Goal: Navigation & Orientation: Find specific page/section

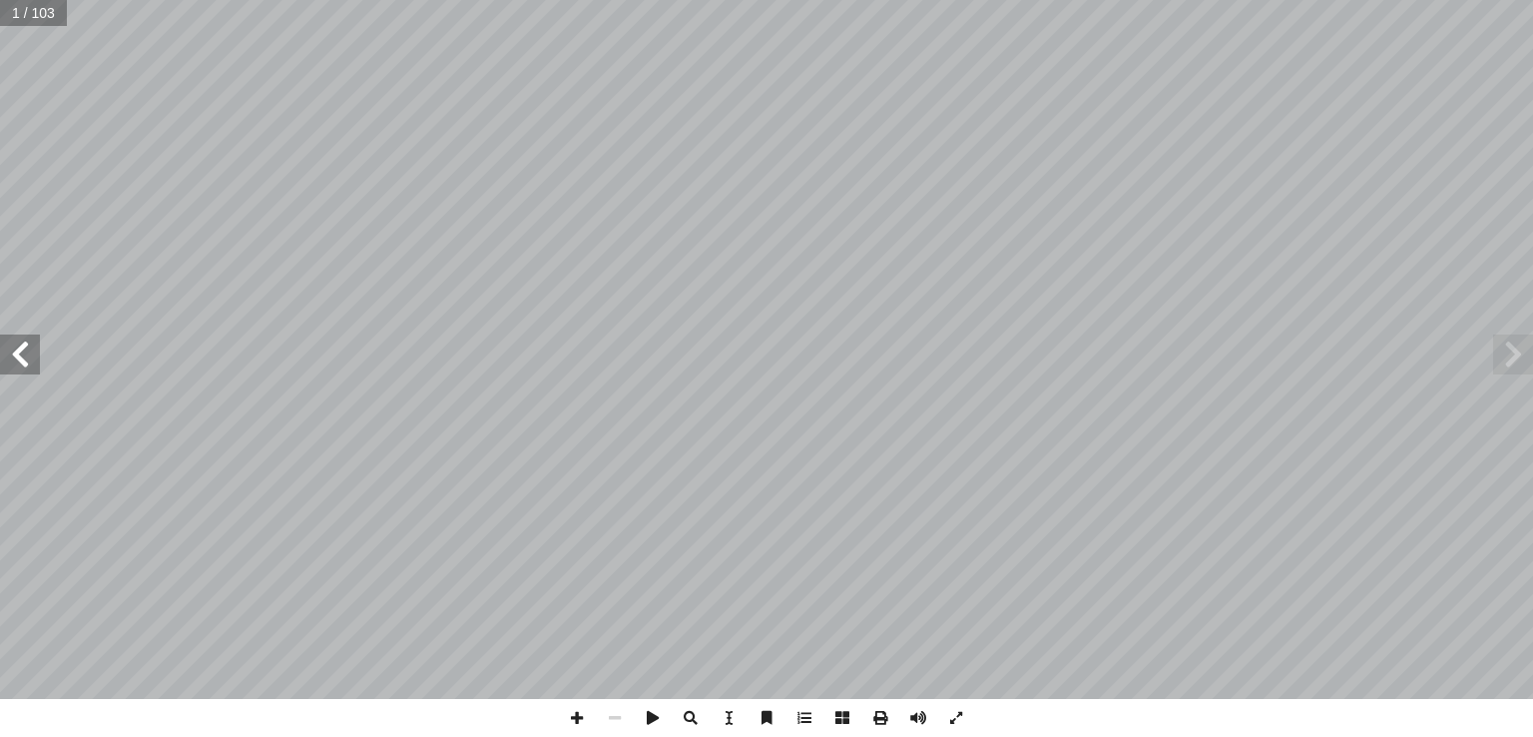
click at [23, 357] on span at bounding box center [20, 354] width 40 height 40
click at [580, 712] on span at bounding box center [577, 718] width 38 height 38
click at [24, 356] on span at bounding box center [20, 354] width 40 height 40
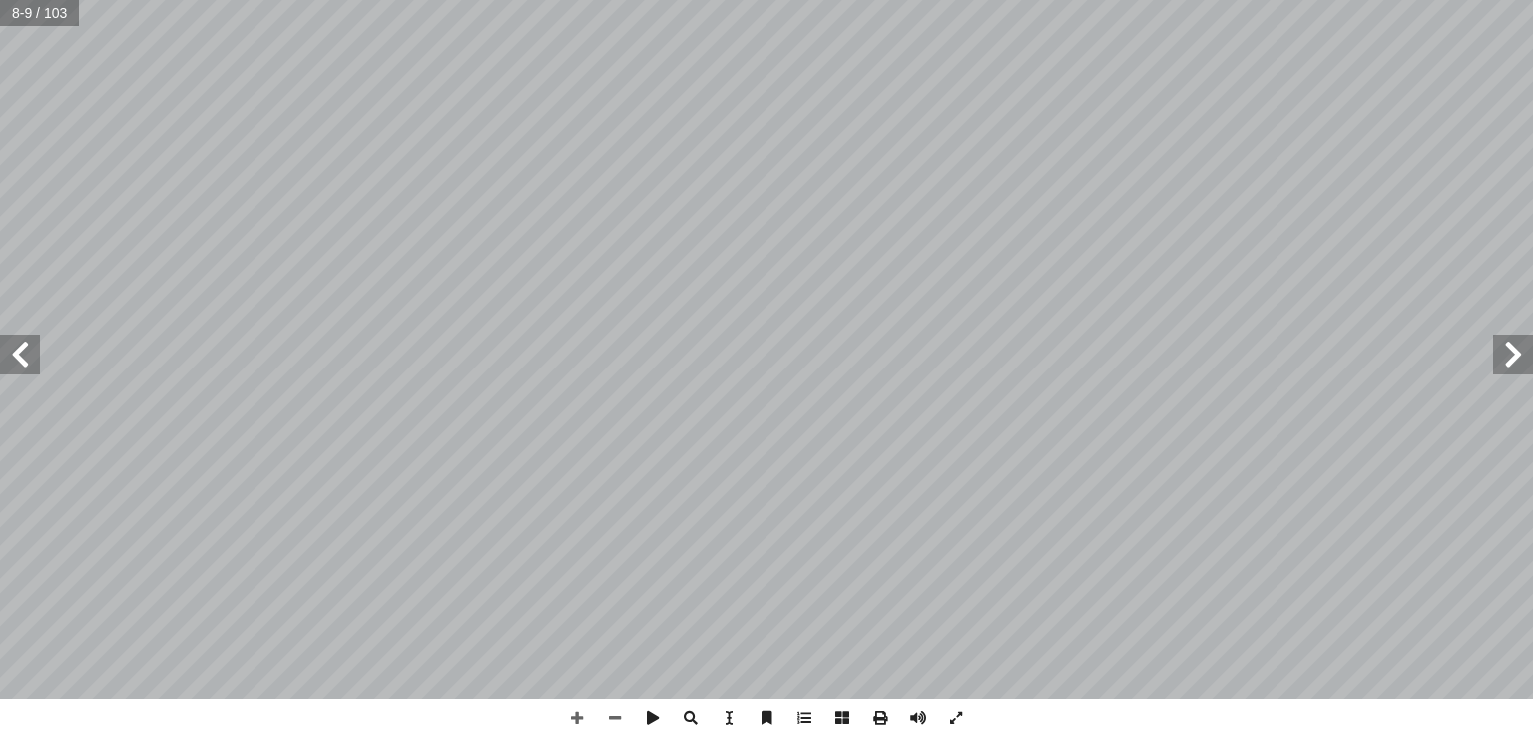
click at [24, 356] on span at bounding box center [20, 354] width 40 height 40
click at [19, 345] on span at bounding box center [20, 354] width 40 height 40
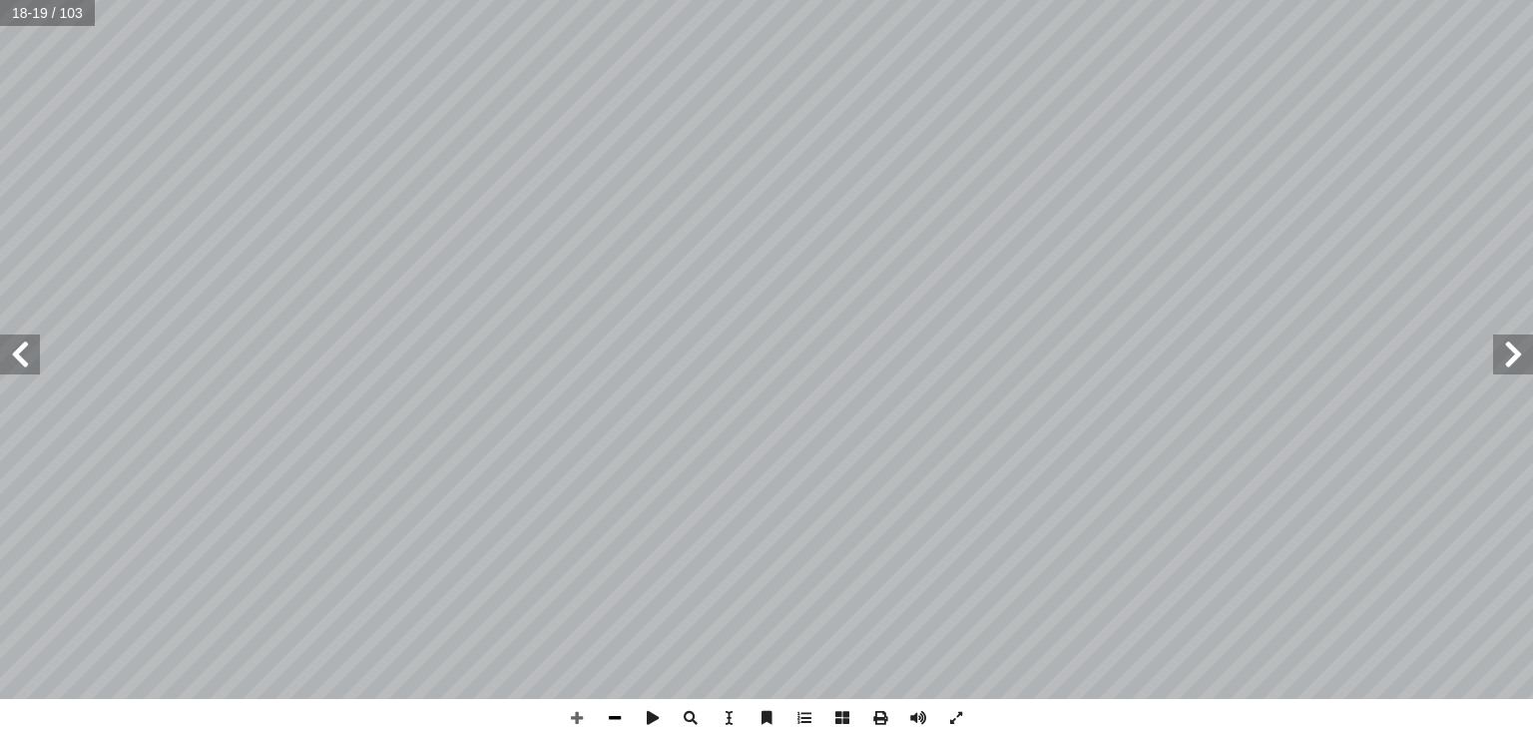
click at [613, 714] on span at bounding box center [615, 718] width 38 height 38
